Goal: Task Accomplishment & Management: Complete application form

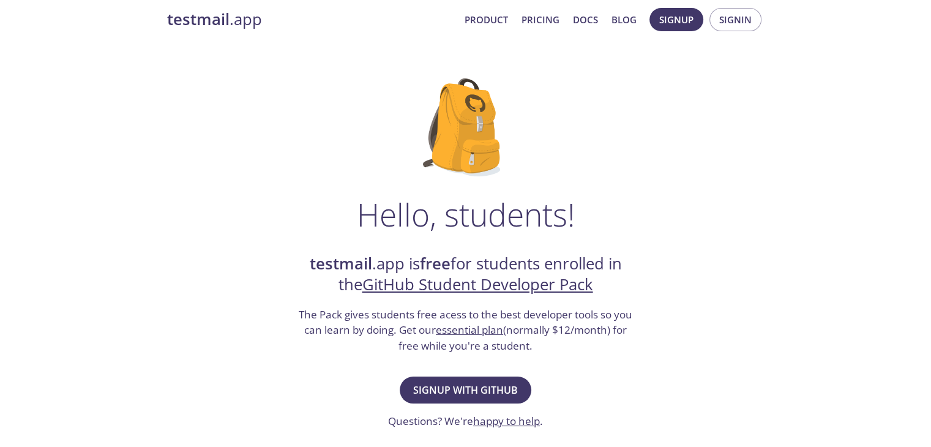
scroll to position [14, 0]
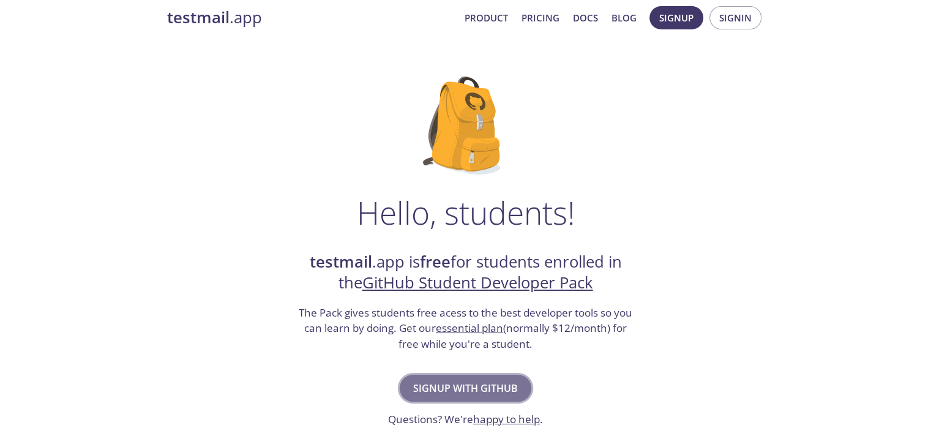
click at [500, 383] on span "Signup with GitHub" at bounding box center [465, 388] width 105 height 17
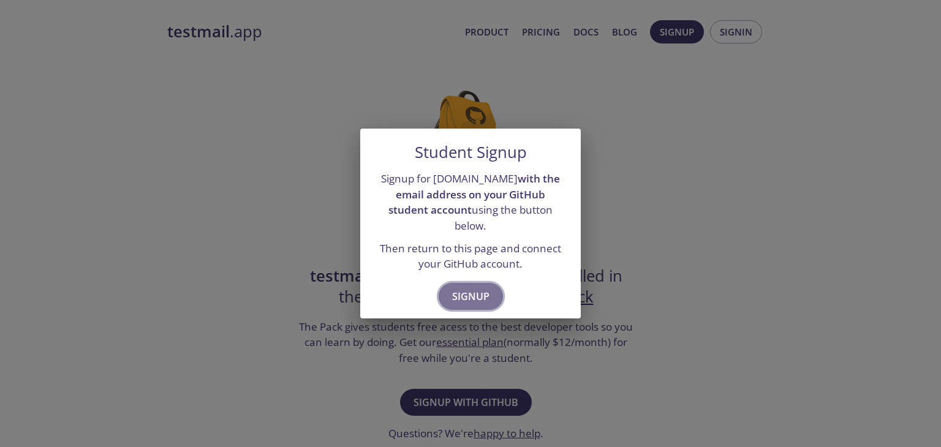
click at [473, 295] on span "Signup" at bounding box center [470, 296] width 37 height 17
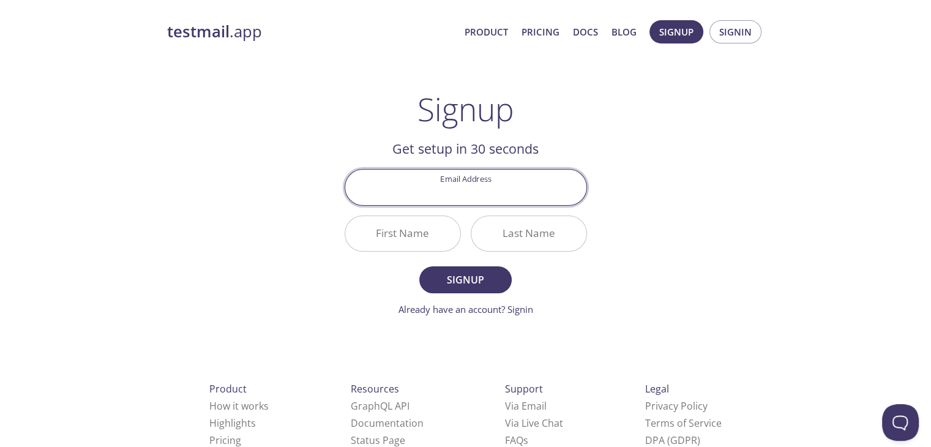
click at [497, 192] on input "Email Address" at bounding box center [465, 187] width 241 height 35
type input "[EMAIL_ADDRESS][DOMAIN_NAME]"
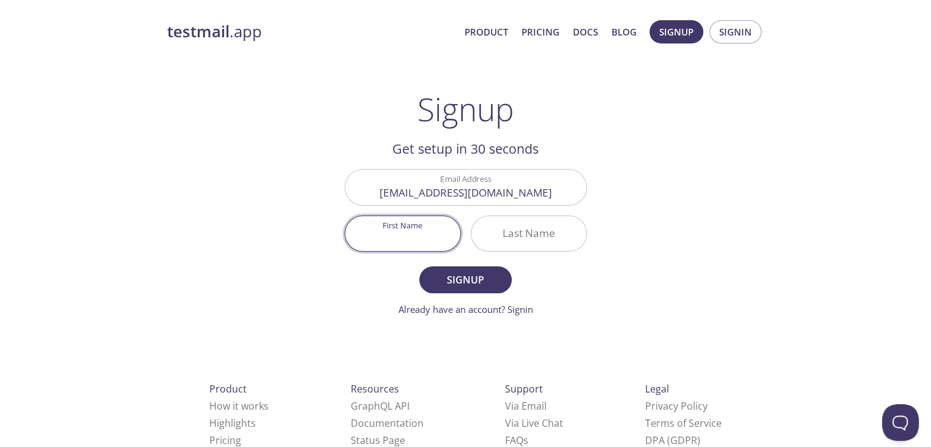
click at [456, 225] on input "First Name" at bounding box center [402, 233] width 115 height 35
type input "[PERSON_NAME]"
click at [524, 230] on input "Last Name" at bounding box center [529, 233] width 115 height 35
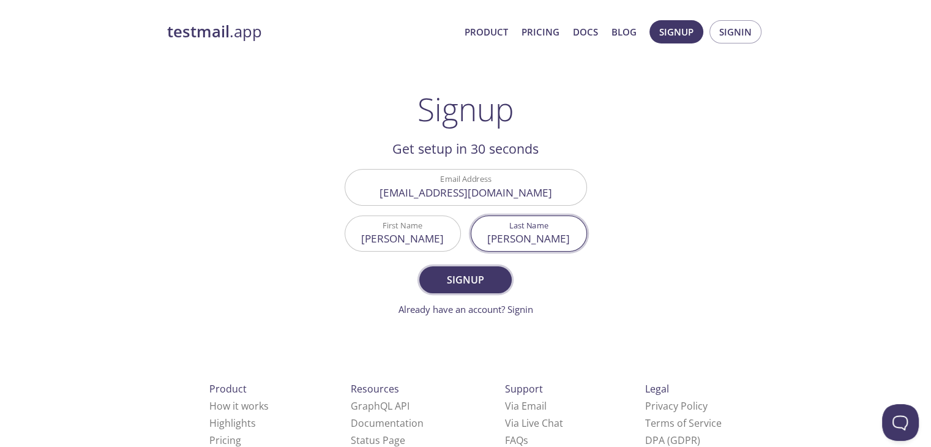
type input "[PERSON_NAME]"
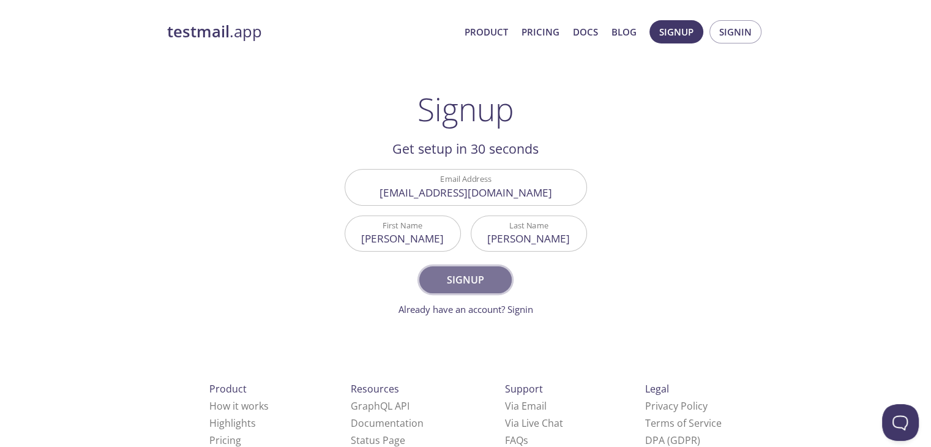
click at [484, 282] on span "Signup" at bounding box center [465, 279] width 65 height 17
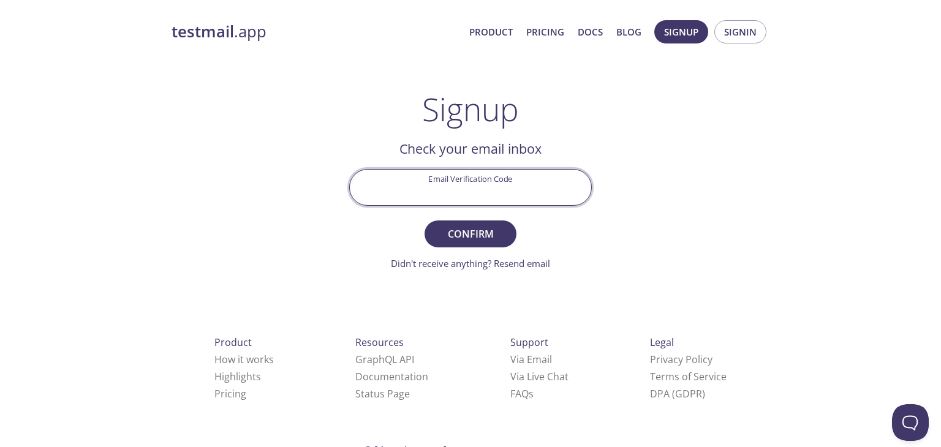
click at [550, 182] on input "Email Verification Code" at bounding box center [470, 187] width 241 height 35
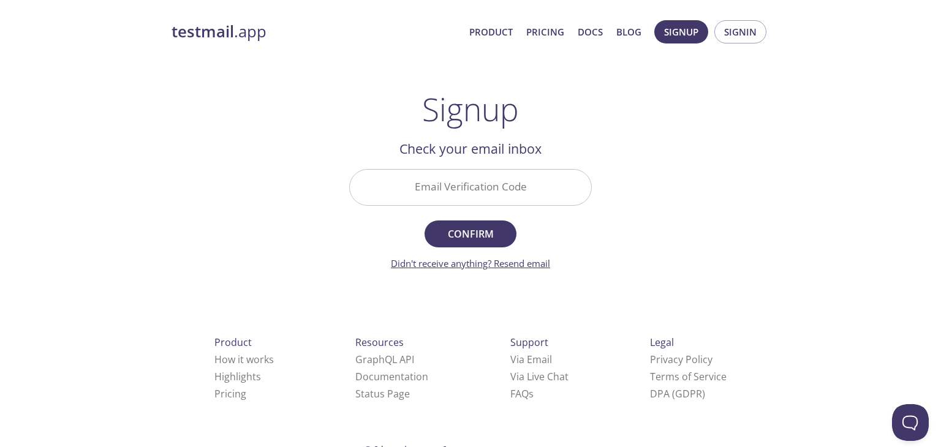
click at [512, 265] on link "Didn't receive anything? Resend email" at bounding box center [470, 263] width 159 height 12
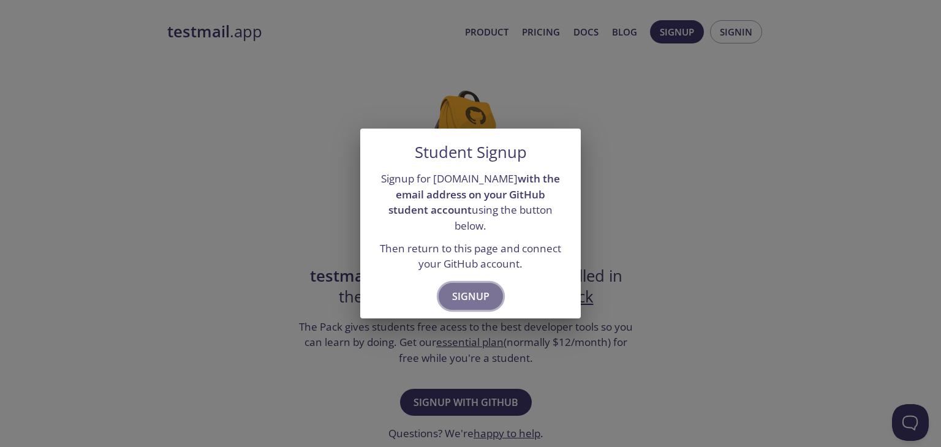
click at [477, 289] on span "Signup" at bounding box center [470, 296] width 37 height 17
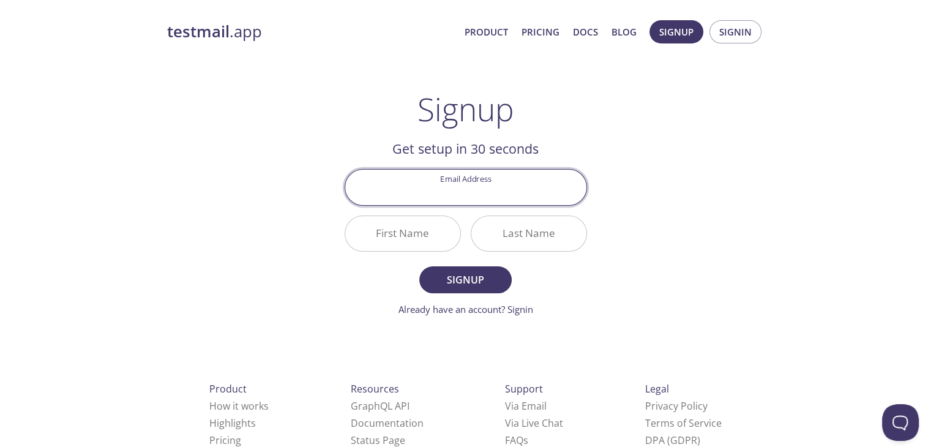
click at [470, 190] on input "Email Address" at bounding box center [465, 187] width 241 height 35
click at [453, 199] on input "[EMAIL_ADDRESS][DOMAIN_NAME]" at bounding box center [465, 187] width 241 height 35
type input "[EMAIL_ADDRESS][DOMAIN_NAME]"
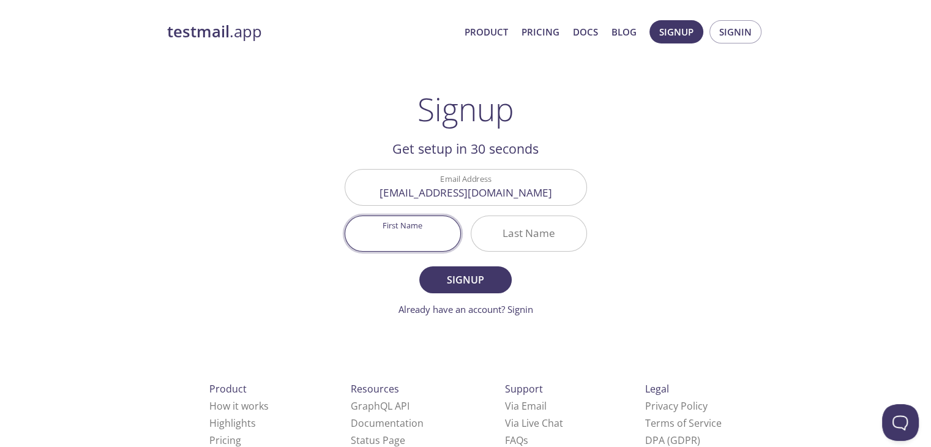
click at [434, 226] on input "First Name" at bounding box center [402, 233] width 115 height 35
type input "[PERSON_NAME]"
click at [510, 235] on input "Last Name" at bounding box center [529, 233] width 115 height 35
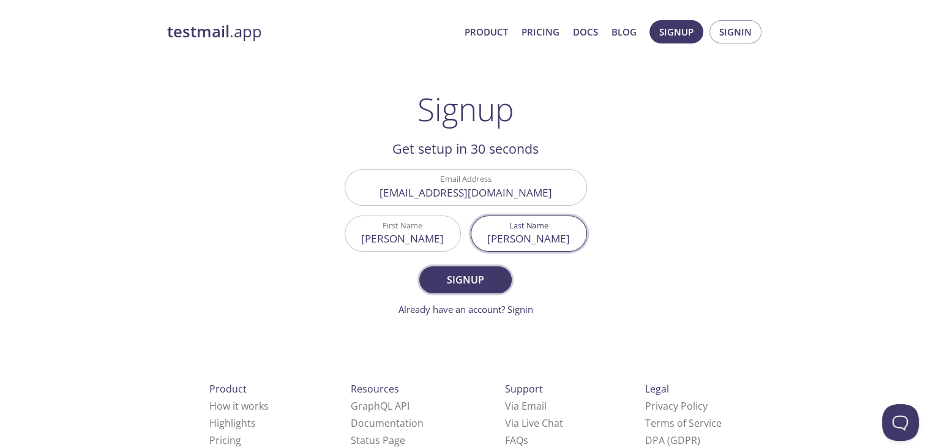
type input "[PERSON_NAME]"
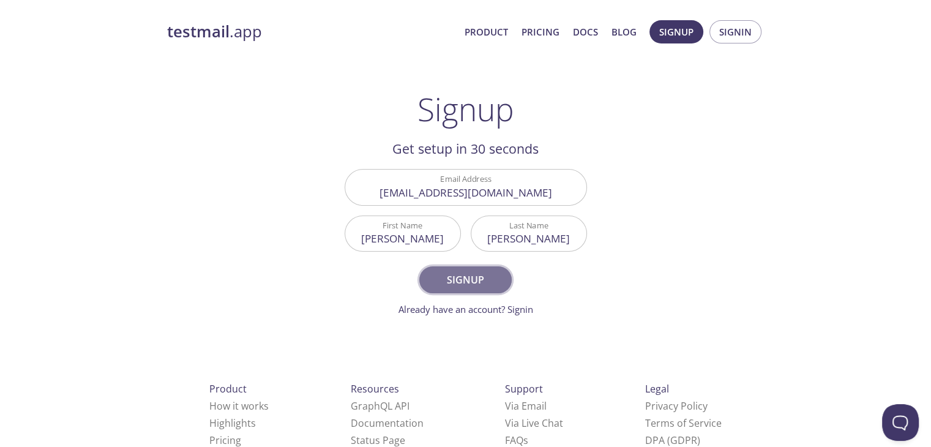
click at [481, 282] on span "Signup" at bounding box center [465, 279] width 65 height 17
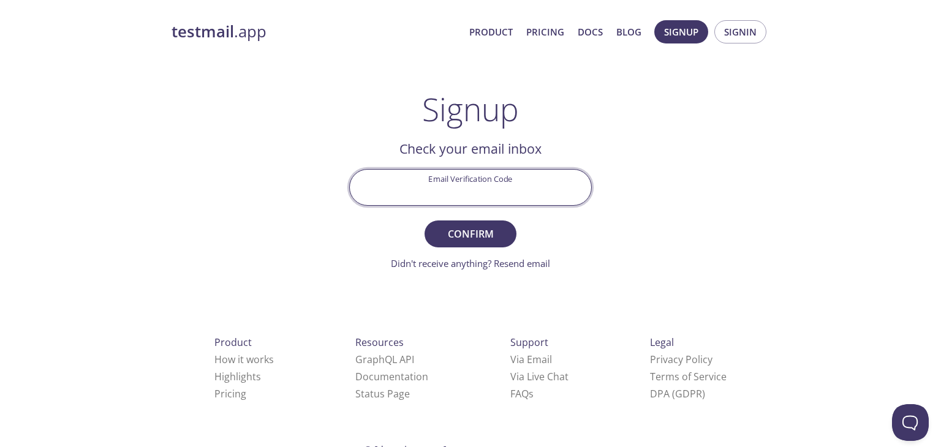
click at [446, 190] on input "Email Verification Code" at bounding box center [470, 187] width 241 height 35
type input "3ZHLNYK"
click at [424, 220] on button "Confirm" at bounding box center [470, 233] width 92 height 27
